Goal: Information Seeking & Learning: Check status

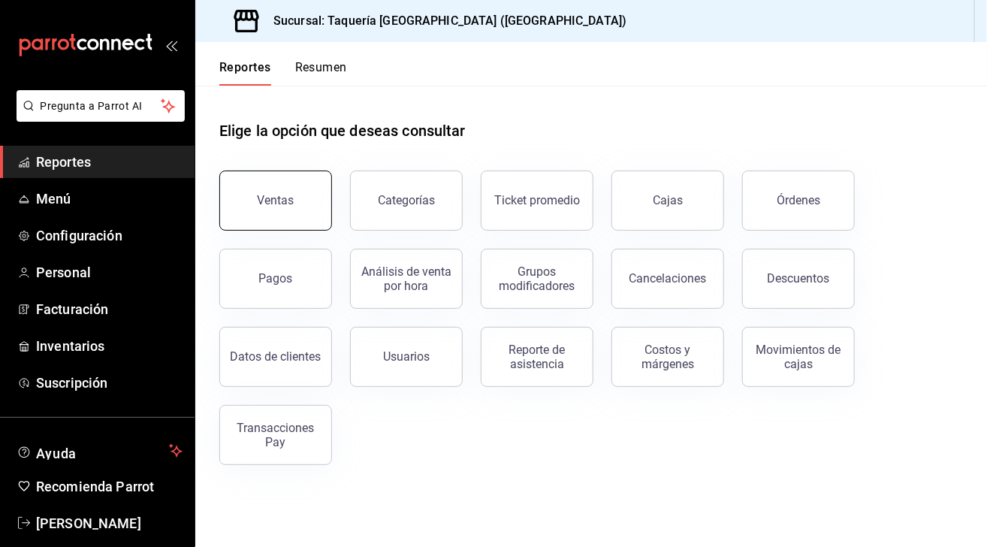
click at [283, 221] on button "Ventas" at bounding box center [275, 201] width 113 height 60
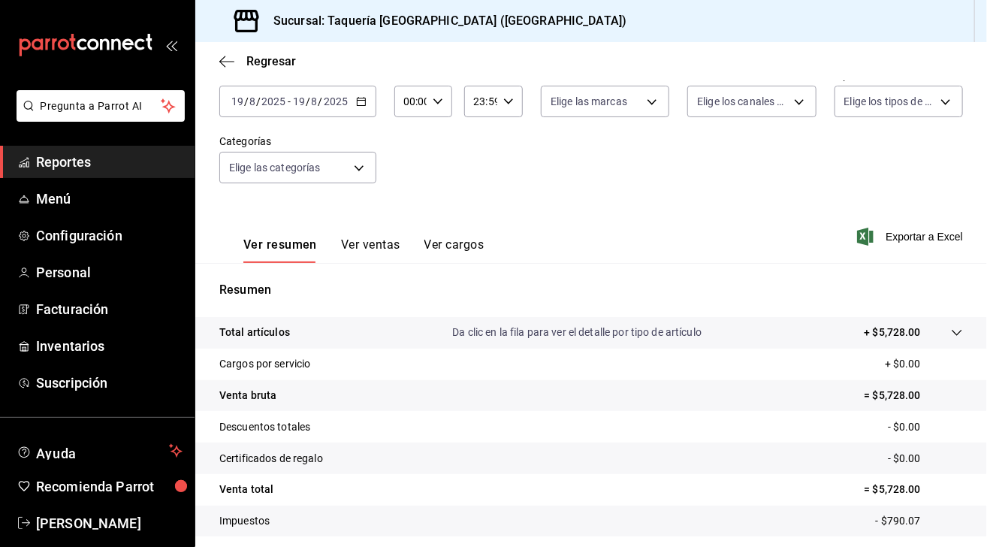
scroll to position [80, 0]
